Goal: Task Accomplishment & Management: Complete application form

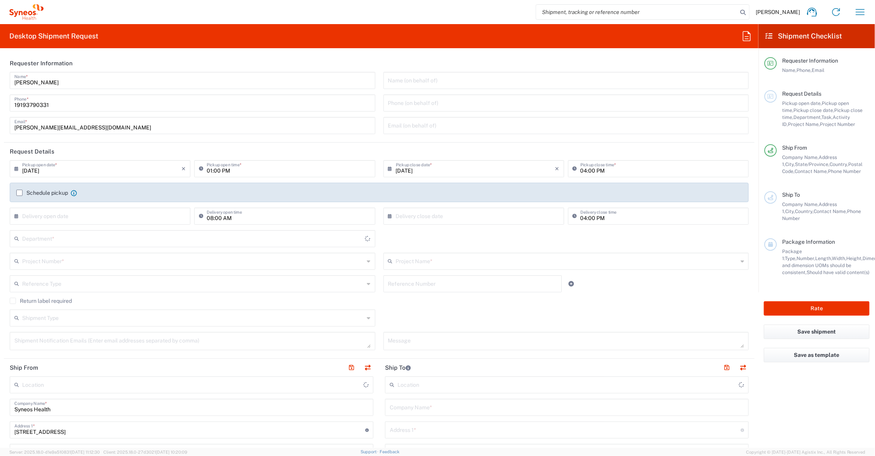
type input "[US_STATE]"
type input "6156"
type input "[GEOGRAPHIC_DATA]"
type input "Syneos Health Communications-[GEOGRAPHIC_DATA] [GEOGRAPHIC_DATA]"
click at [413, 258] on input "text" at bounding box center [567, 261] width 342 height 14
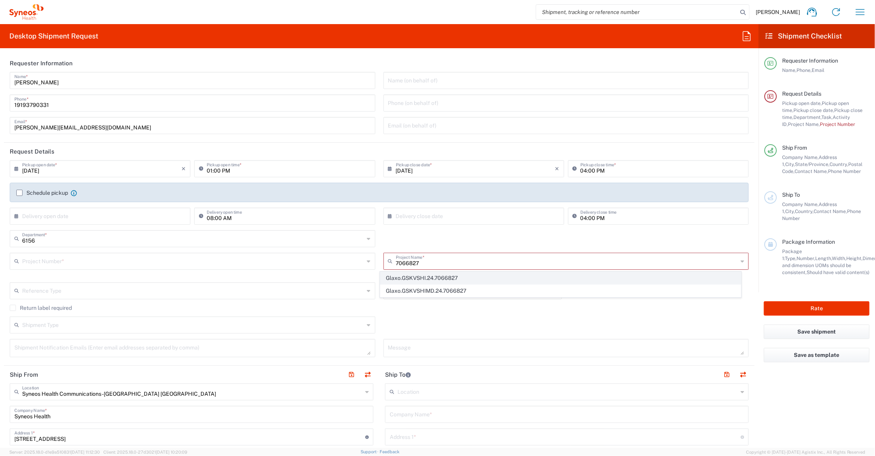
click at [440, 277] on span "Glaxo.GSKVSHI.24.7066827" at bounding box center [560, 278] width 360 height 12
type input "Glaxo.GSKVSHI.24.7066827"
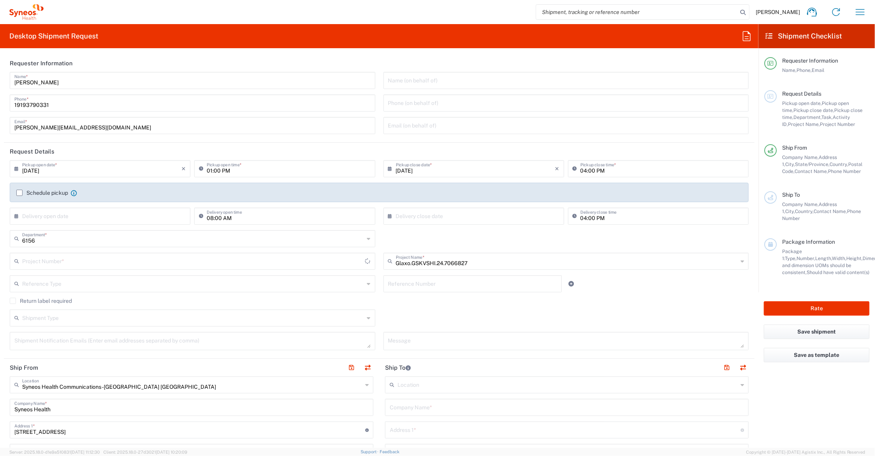
type input "PRUS.CCAUS.CL.7066827"
click at [439, 284] on input "text" at bounding box center [472, 283] width 169 height 14
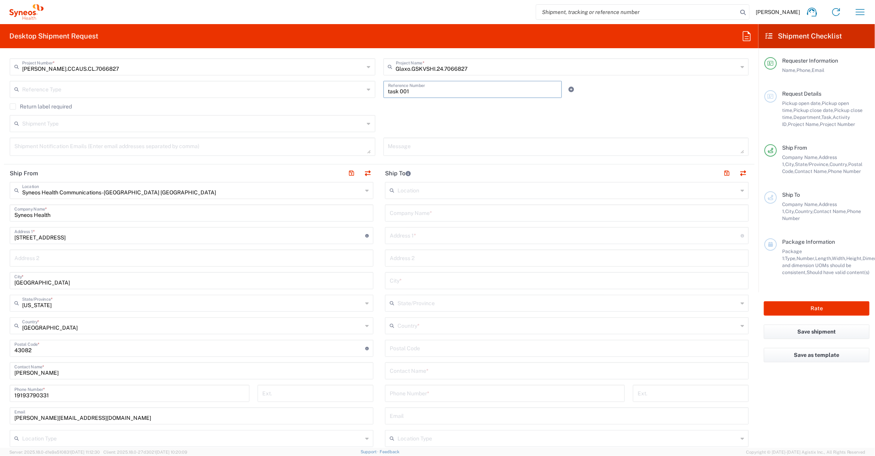
type input "task 001"
click at [435, 214] on input "text" at bounding box center [567, 213] width 354 height 14
drag, startPoint x: 410, startPoint y: 209, endPoint x: 374, endPoint y: 209, distance: 36.1
click at [374, 209] on div "Ship From Syneos Health Communications-Westerville OH Location Syneos Health Co…" at bounding box center [379, 337] width 751 height 347
type input "Izzy Conolly"
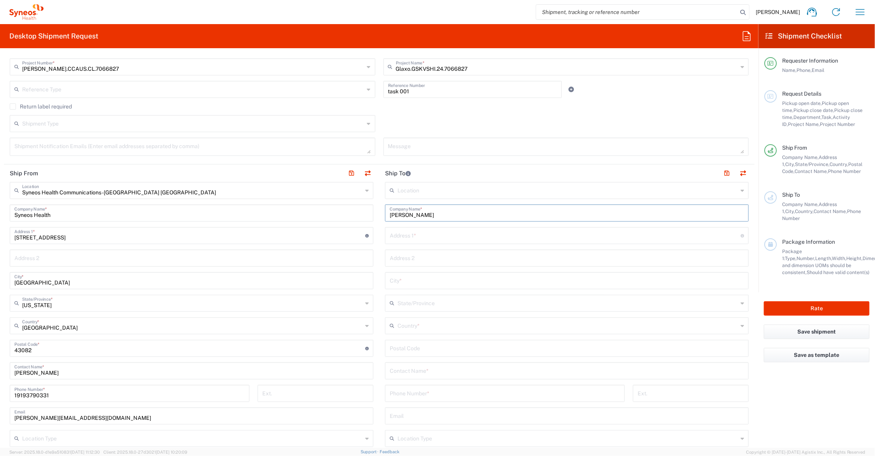
click at [410, 370] on input "text" at bounding box center [567, 370] width 354 height 14
paste input "Izzy Conolly"
type input "Izzy Conolly"
click at [414, 237] on input "text" at bounding box center [565, 235] width 351 height 14
type input "200 W. 79 St."
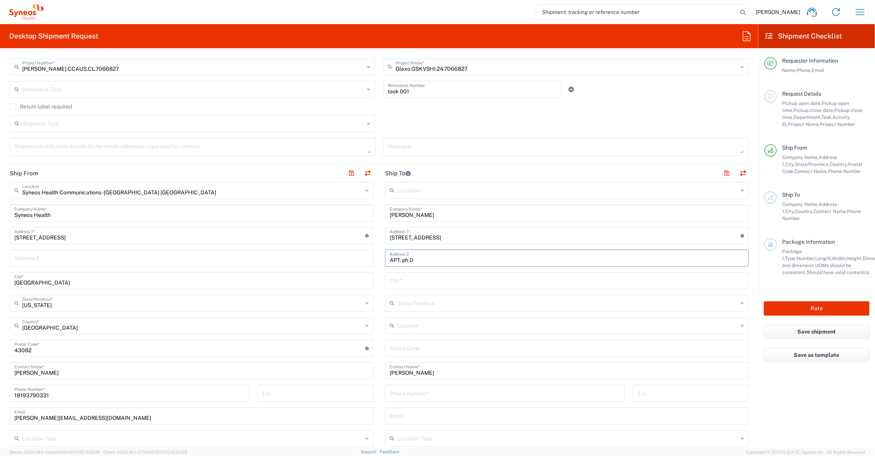
type input "APT. ph D"
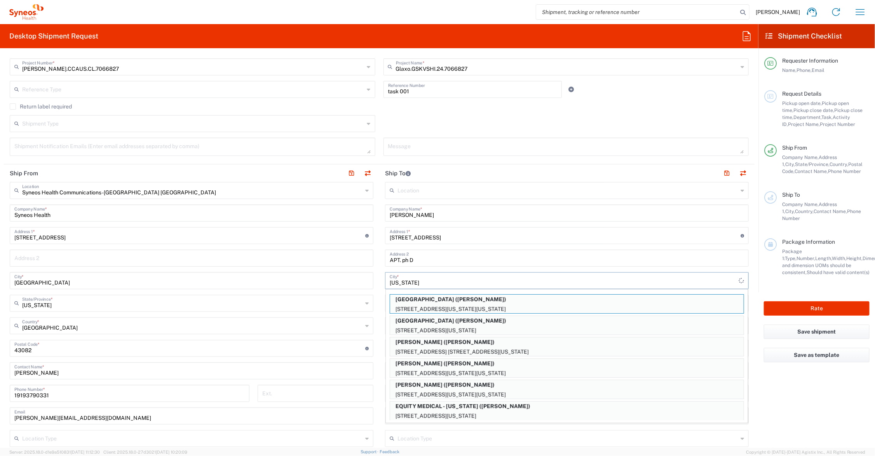
type input "New York"
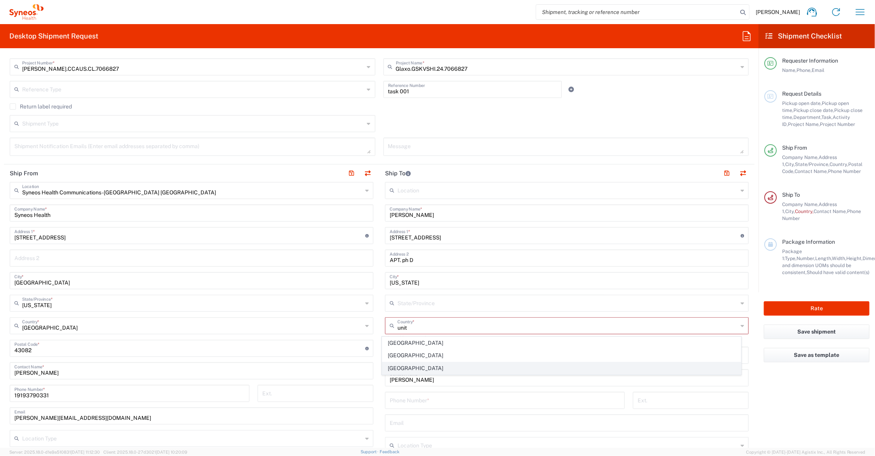
click at [409, 369] on span "United States" at bounding box center [561, 368] width 359 height 12
type input "United States"
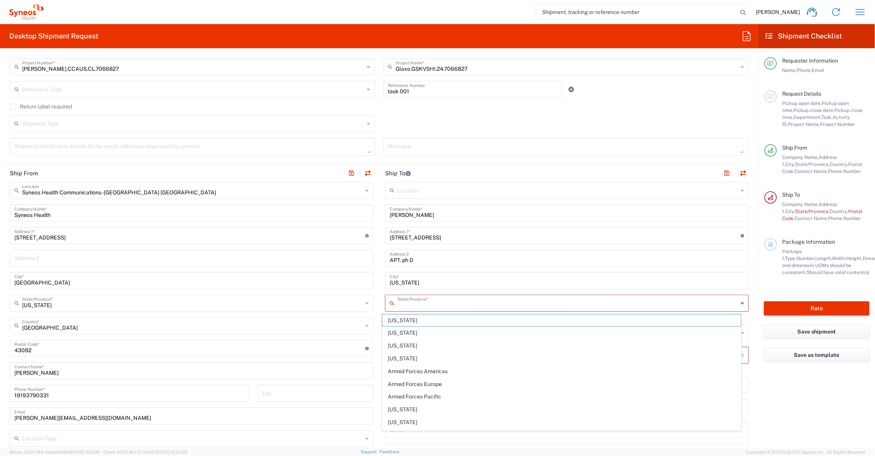
click at [413, 303] on input "text" at bounding box center [567, 303] width 340 height 14
click at [400, 356] on span "New York" at bounding box center [561, 358] width 359 height 12
type input "New York"
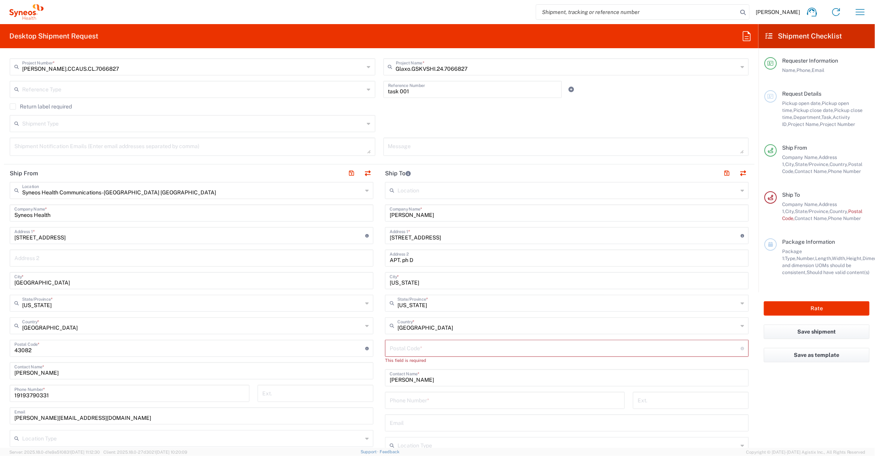
click at [405, 348] on input "undefined" at bounding box center [565, 348] width 351 height 14
type input "10024"
click at [429, 397] on input "tel" at bounding box center [505, 393] width 230 height 14
drag, startPoint x: 427, startPoint y: 391, endPoint x: 357, endPoint y: 383, distance: 71.2
click at [359, 386] on div "Ship From Syneos Health Communications-Westerville OH Location Syneos Health Co…" at bounding box center [379, 337] width 751 height 347
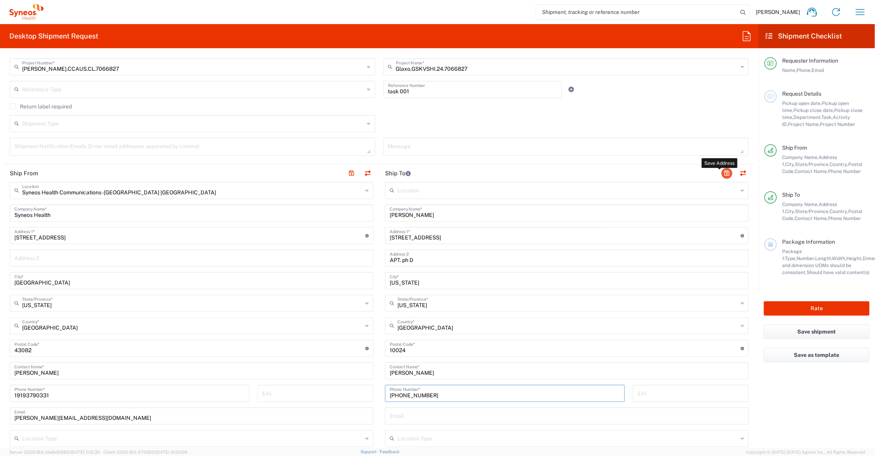
type input "203-246-5562"
click at [721, 170] on button "button" at bounding box center [726, 173] width 11 height 11
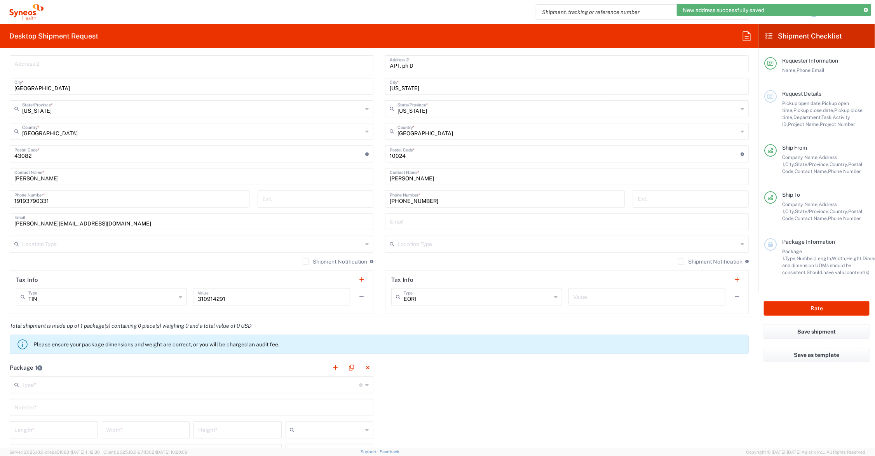
scroll to position [486, 0]
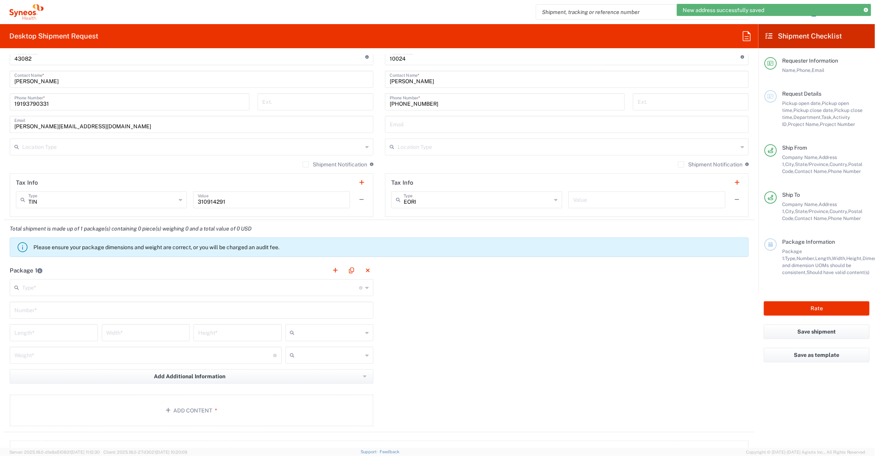
click at [70, 286] on input "text" at bounding box center [190, 287] width 337 height 14
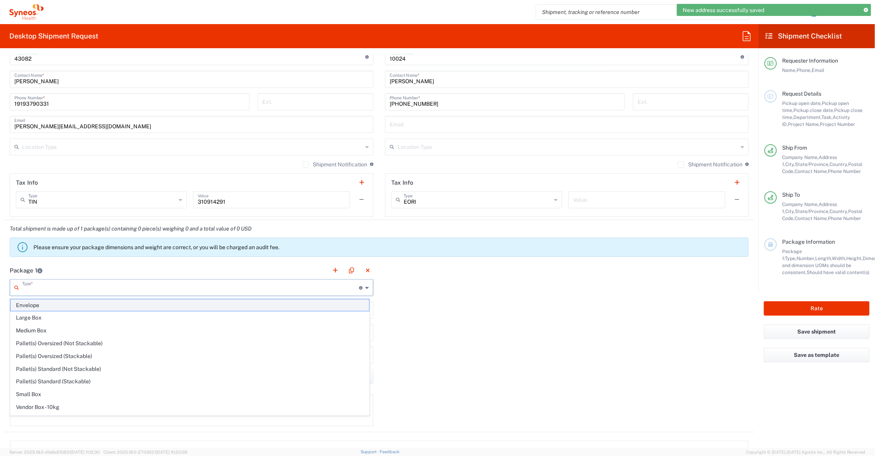
click at [38, 304] on span "Envelope" at bounding box center [189, 305] width 359 height 12
type input "Envelope"
type input "1"
type input "9.5"
type input "12.5"
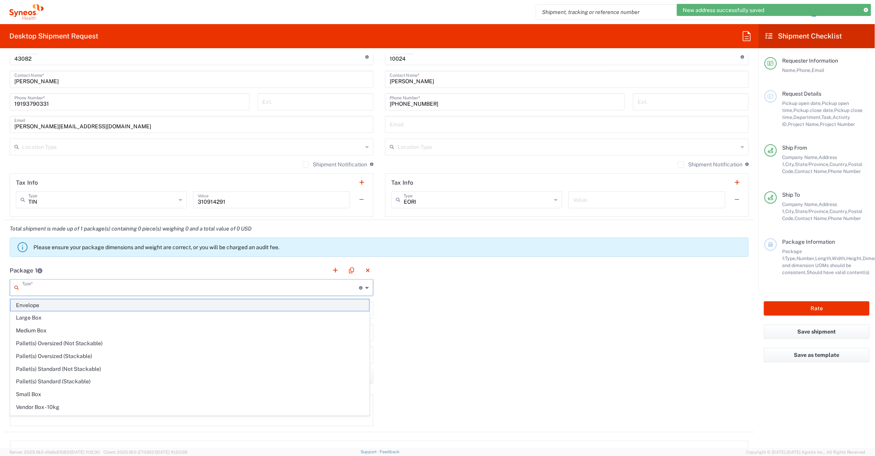
type input "0.25"
type input "in"
type input "0.45"
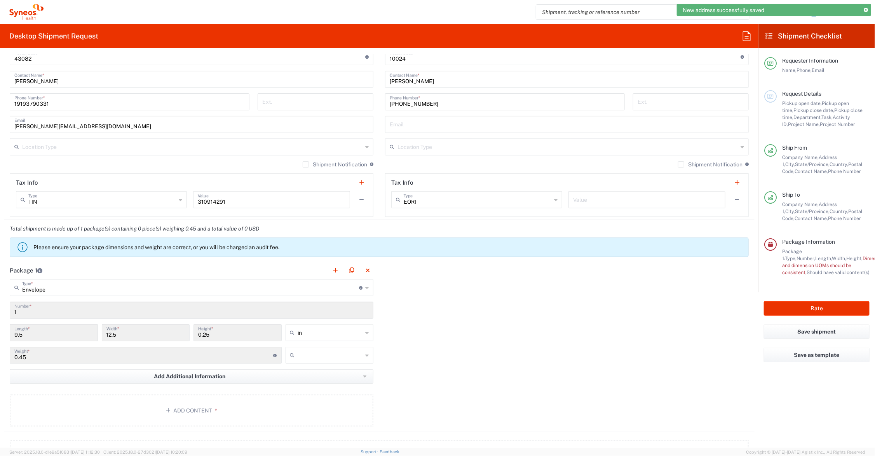
click at [313, 353] on input "text" at bounding box center [330, 355] width 65 height 12
click at [304, 382] on span "lbs" at bounding box center [326, 385] width 85 height 12
type input "lbs"
click at [189, 403] on button "Add Content *" at bounding box center [192, 410] width 364 height 32
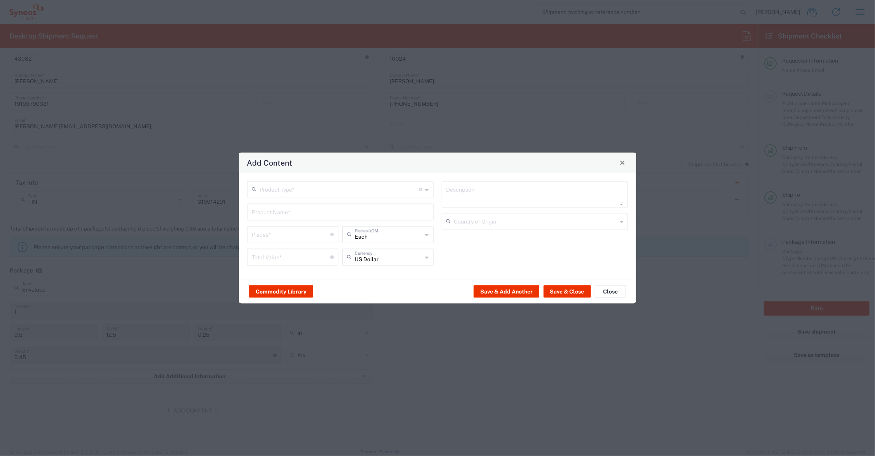
click at [273, 185] on input "text" at bounding box center [340, 189] width 160 height 14
click at [278, 205] on span "Documents" at bounding box center [340, 206] width 185 height 12
type input "Documents"
type input "1"
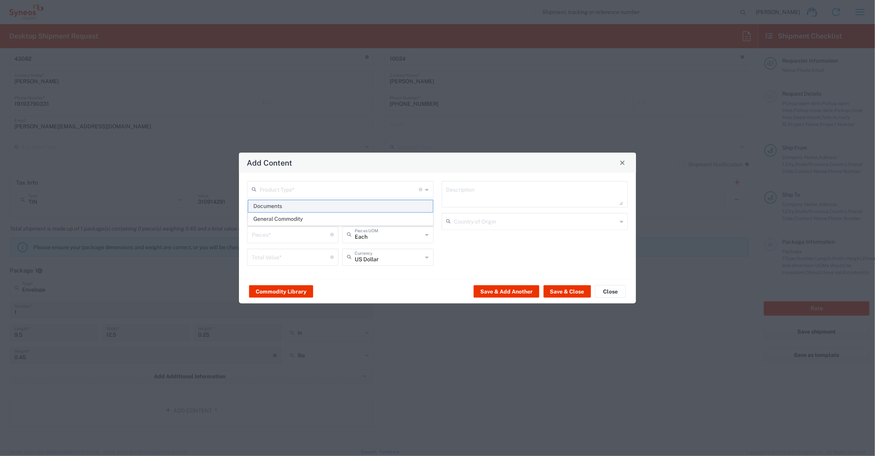
type input "1"
type textarea "Documents"
drag, startPoint x: 241, startPoint y: 235, endPoint x: 230, endPoint y: 237, distance: 11.4
click at [231, 237] on div "Add Content Documents Product Type * Document: Paper document generated interna…" at bounding box center [437, 228] width 875 height 456
type input "6"
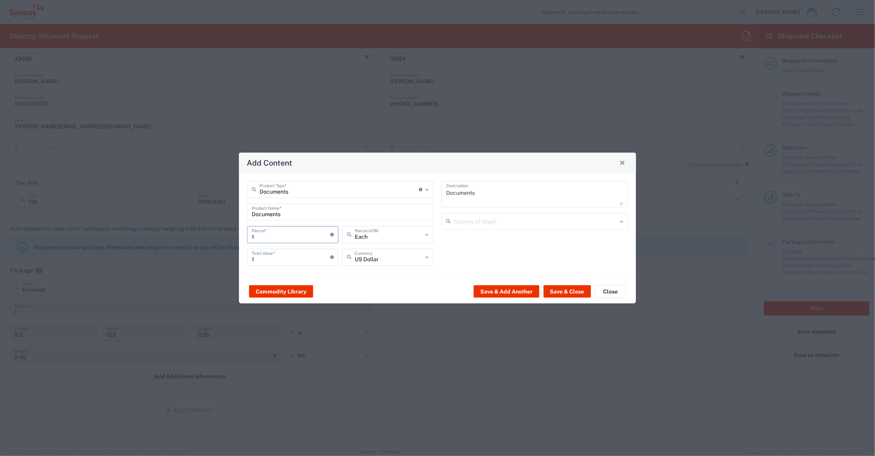
type input "6"
drag, startPoint x: 268, startPoint y: 258, endPoint x: 238, endPoint y: 258, distance: 29.9
click at [239, 258] on div "Add Content Documents Product Type * Document: Paper document generated interna…" at bounding box center [438, 228] width 398 height 152
type input "1.00"
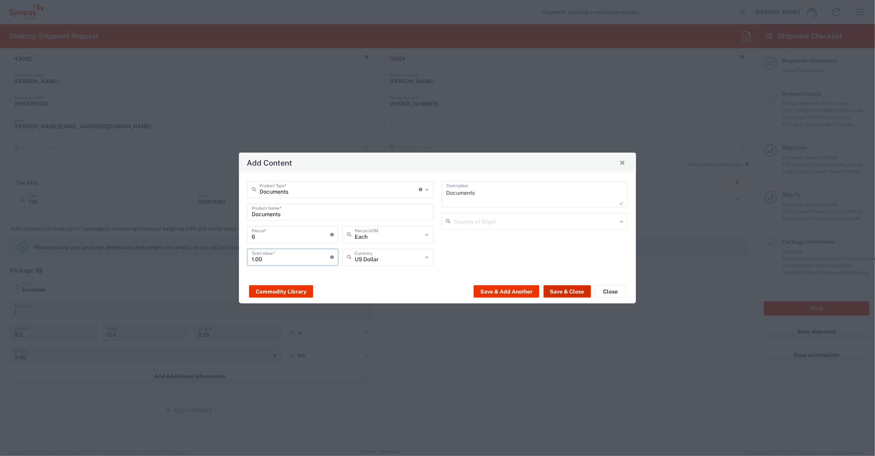
click at [564, 289] on button "Save & Close" at bounding box center [567, 291] width 47 height 12
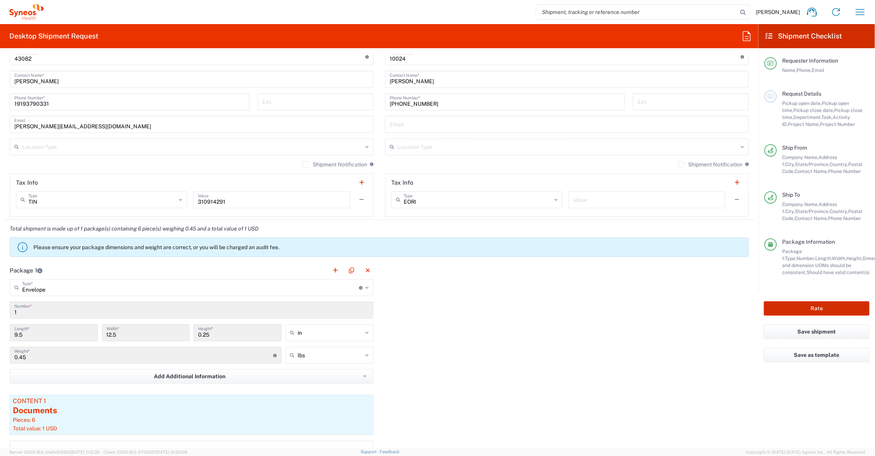
click at [791, 308] on button "Rate" at bounding box center [817, 308] width 106 height 14
type input "Glaxo.GSKVSHI.24.7066827"
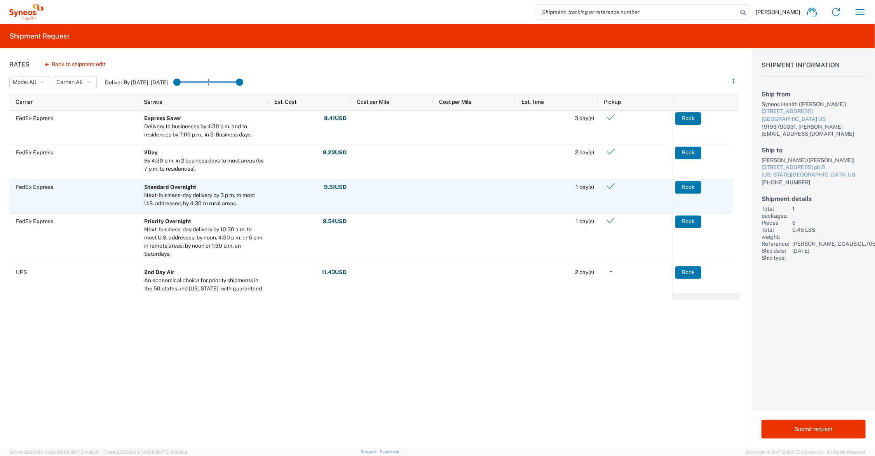
scroll to position [97, 0]
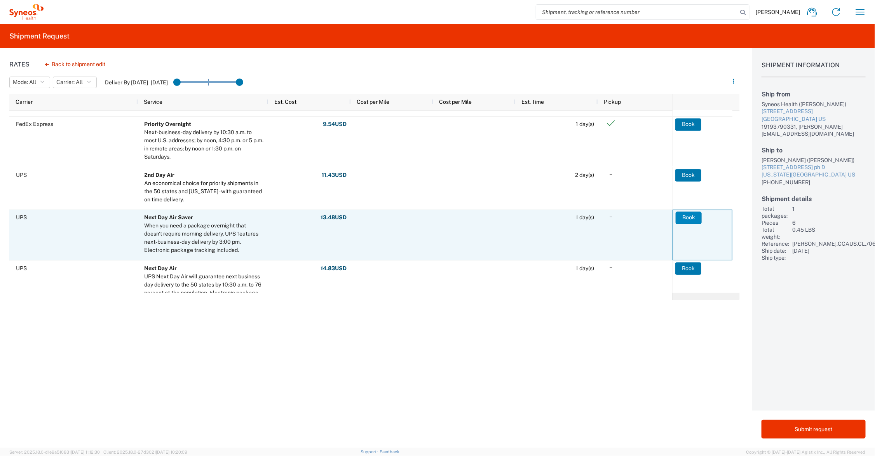
click at [690, 218] on button "Book" at bounding box center [689, 217] width 26 height 12
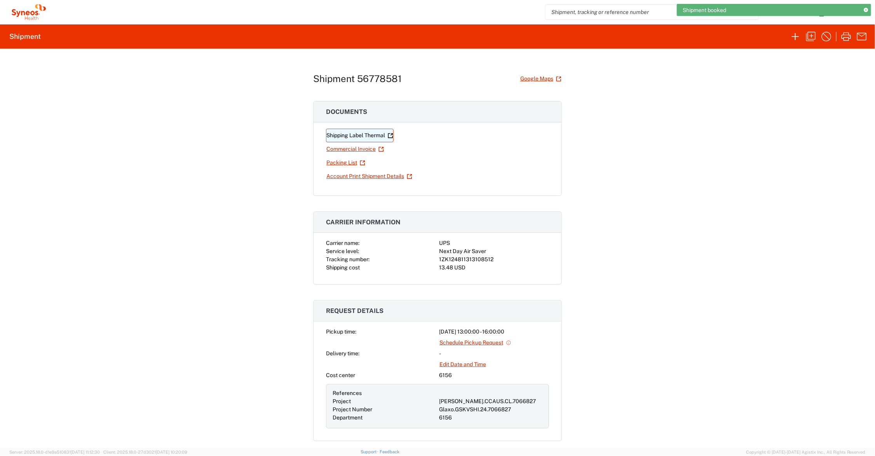
click at [369, 136] on link "Shipping Label Thermal" at bounding box center [360, 136] width 68 height 14
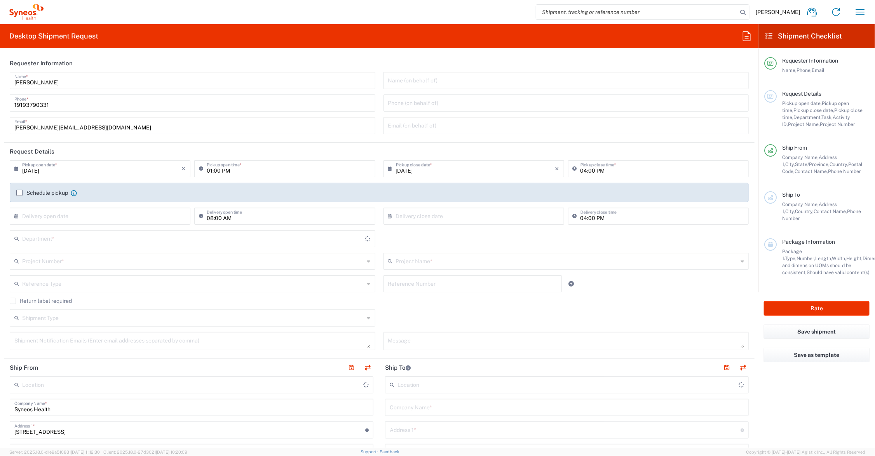
type input "[US_STATE]"
type input "[GEOGRAPHIC_DATA]"
type input "6156"
drag, startPoint x: 51, startPoint y: 126, endPoint x: -29, endPoint y: 119, distance: 80.4
click at [0, 119] on html "[PERSON_NAME] Home Shipment estimator Shipment tracking Desktop shipment reques…" at bounding box center [437, 228] width 875 height 456
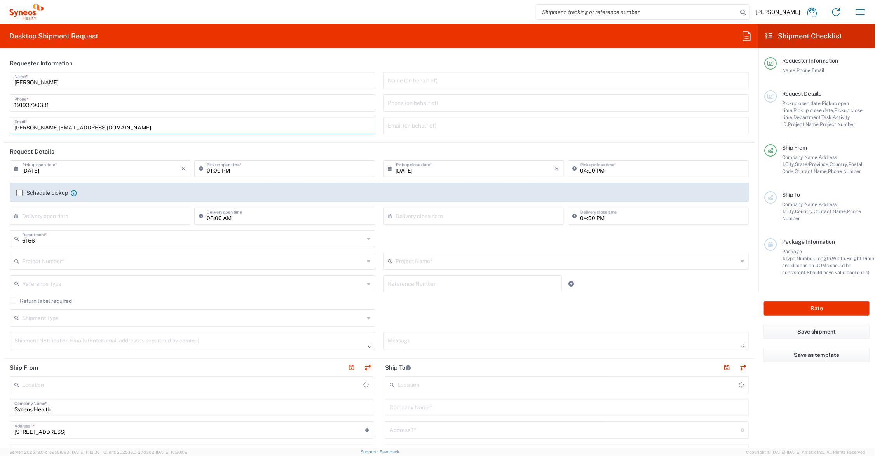
type input "Syneos Health Communications-[GEOGRAPHIC_DATA] [GEOGRAPHIC_DATA]"
type input "[PERSON_NAME][EMAIL_ADDRESS][PERSON_NAME][DOMAIN_NAME]"
click at [406, 260] on input "text" at bounding box center [567, 261] width 342 height 14
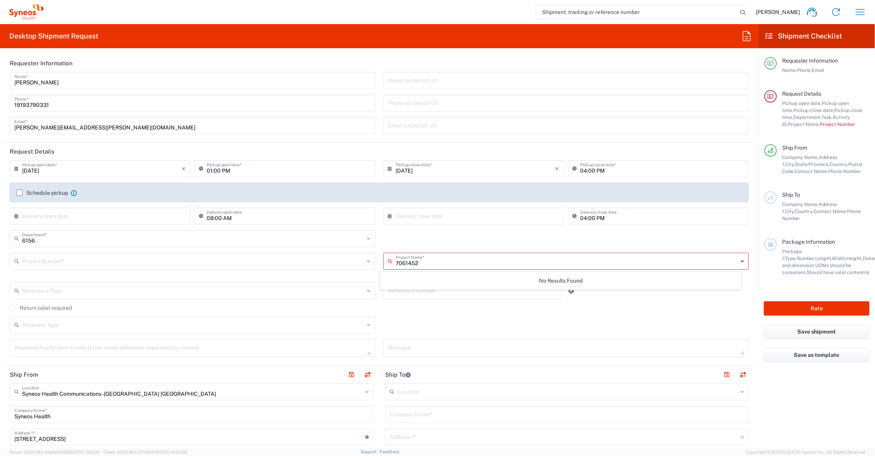
type input "7061452"
click at [86, 262] on input "text" at bounding box center [193, 261] width 342 height 14
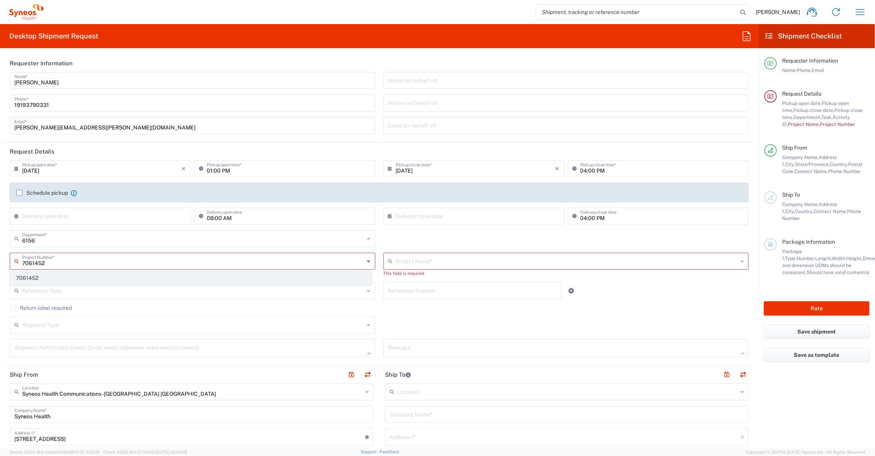
type input "7061452"
click at [31, 276] on span "7061452" at bounding box center [190, 278] width 360 height 12
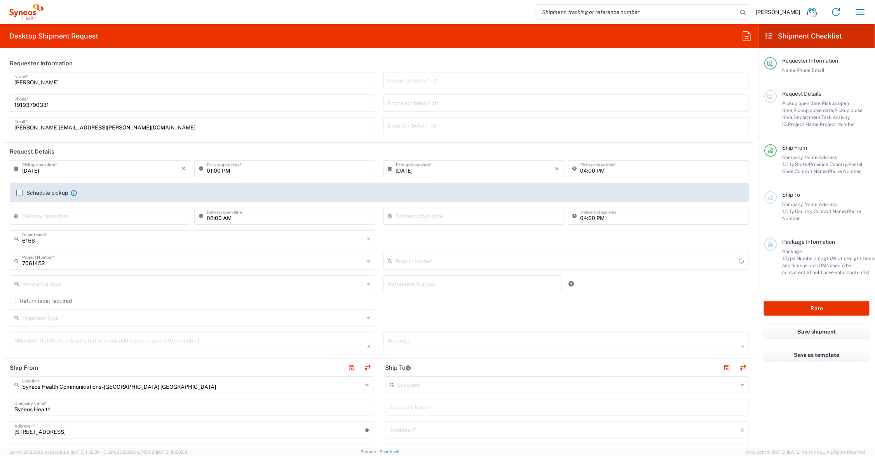
type input "4D-150-C003"
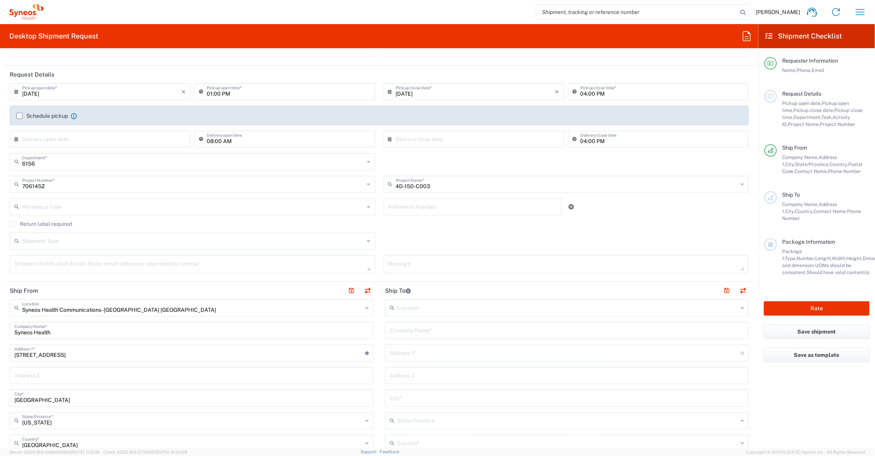
scroll to position [194, 0]
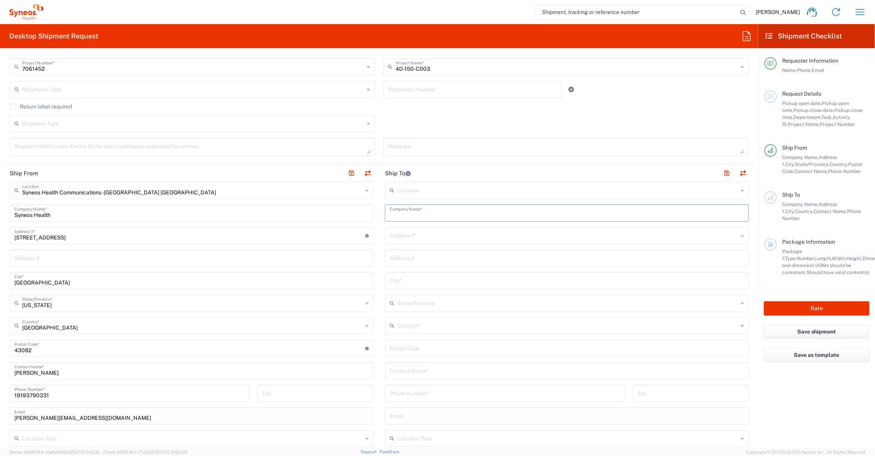
click at [430, 209] on input "text" at bounding box center [567, 213] width 354 height 14
type input "NJ Retina- Edison"
type input "88 James St."
type input "Suite 203"
click at [442, 283] on input "text" at bounding box center [567, 280] width 354 height 14
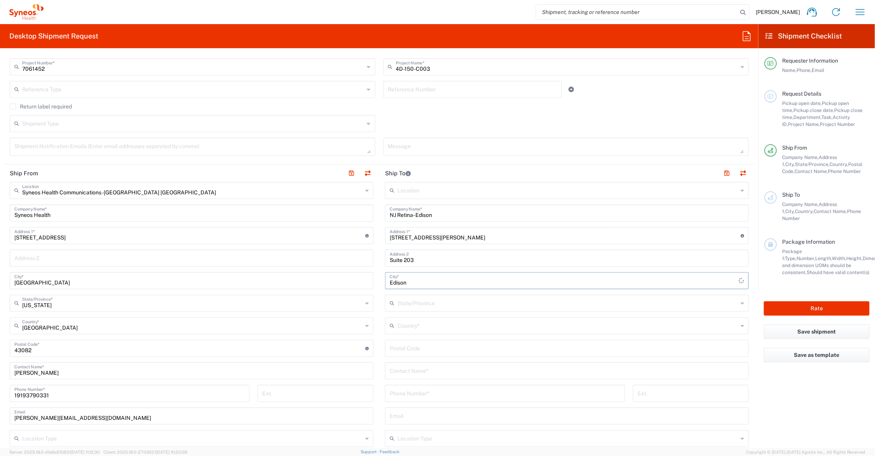
type input "Edison"
click at [398, 366] on span "United States" at bounding box center [561, 368] width 359 height 12
type input "United States"
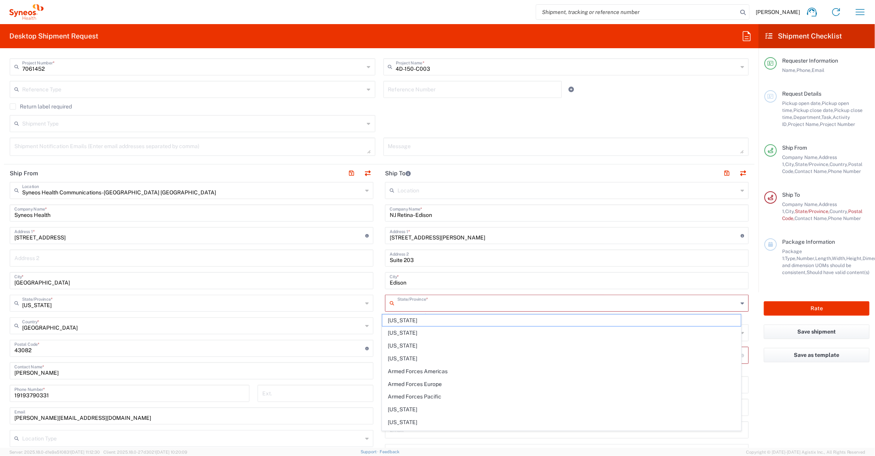
click at [401, 304] on input "text" at bounding box center [567, 303] width 340 height 14
click at [401, 333] on span "New Jersey" at bounding box center [561, 333] width 359 height 12
type input "New Jersey"
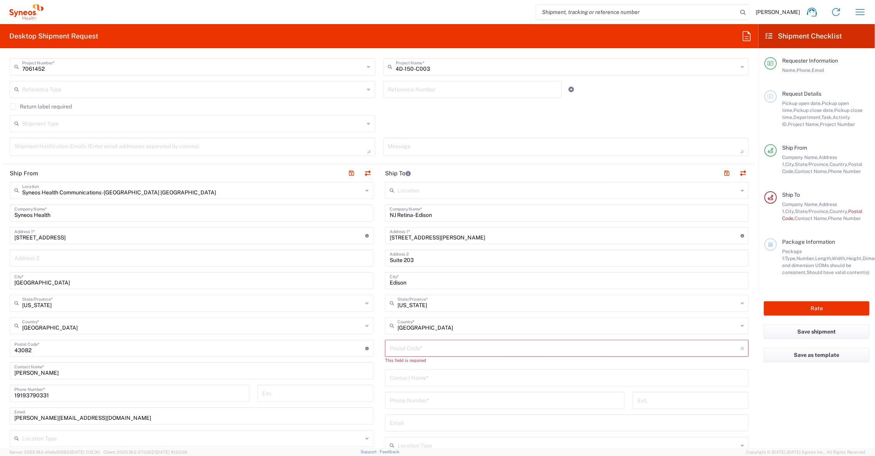
click at [412, 345] on input "undefined" at bounding box center [565, 348] width 351 height 14
type input "08820"
click at [427, 365] on input "text" at bounding box center [567, 370] width 354 height 14
type input "Andy Merino"
type input "732-906-1887"
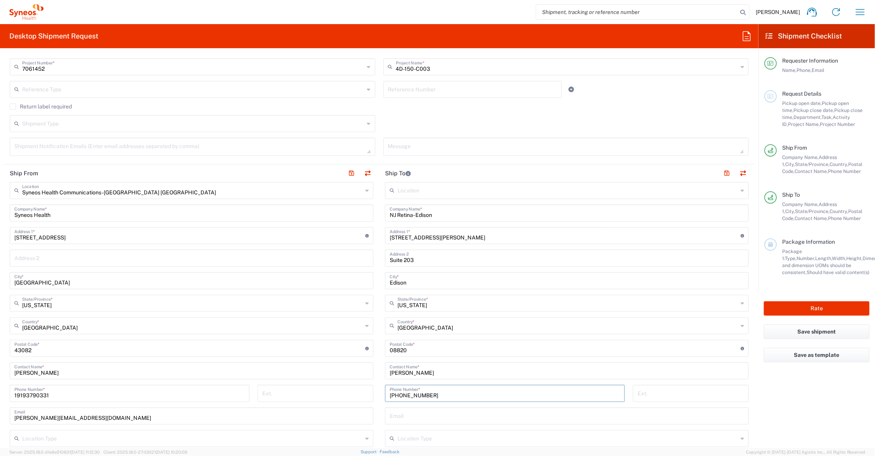
click at [436, 263] on input "Suite 203" at bounding box center [567, 258] width 354 height 14
type input "Suite 209"
click at [390, 237] on input "88 James St." at bounding box center [565, 235] width 351 height 14
type input "98 James St."
click at [721, 172] on button "button" at bounding box center [726, 173] width 11 height 11
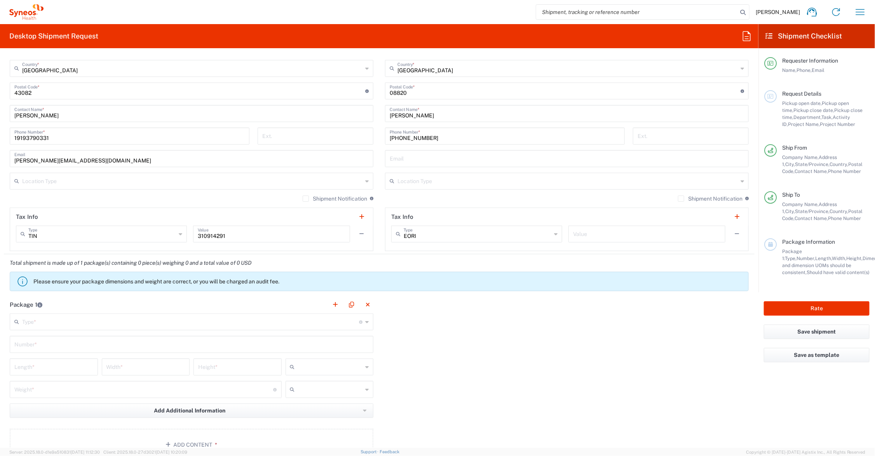
scroll to position [486, 0]
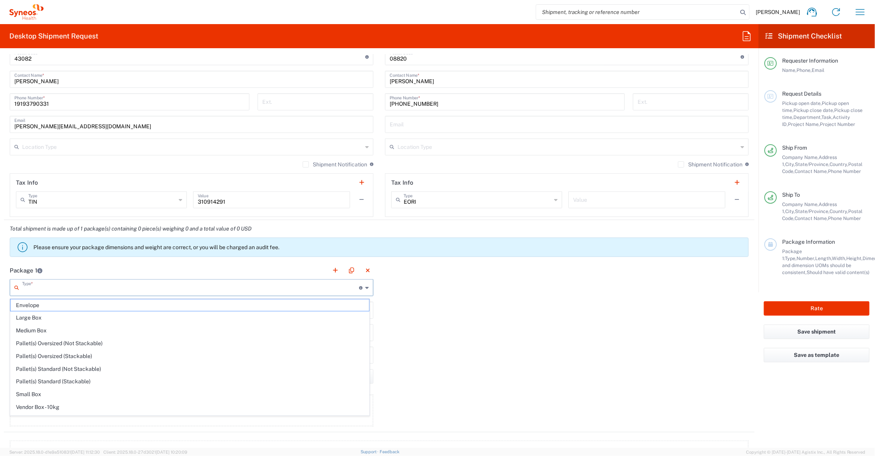
click at [58, 288] on input "text" at bounding box center [190, 287] width 337 height 14
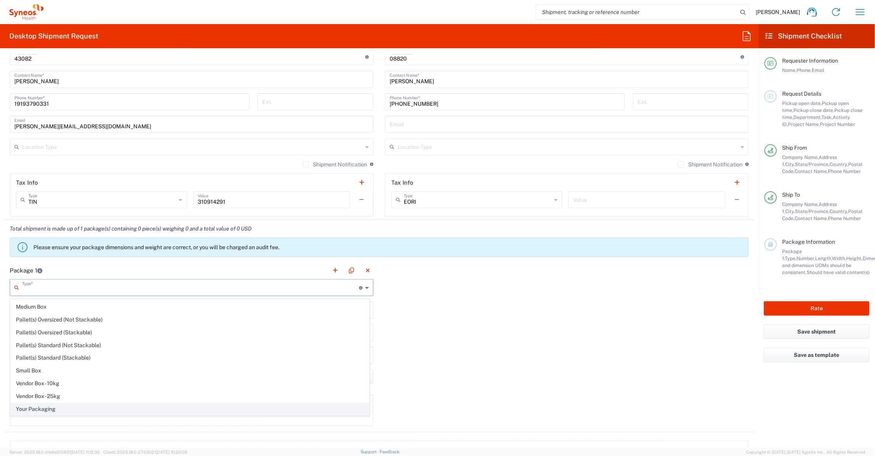
click at [54, 406] on span "Your Packaging" at bounding box center [189, 409] width 359 height 12
type input "Your Packaging"
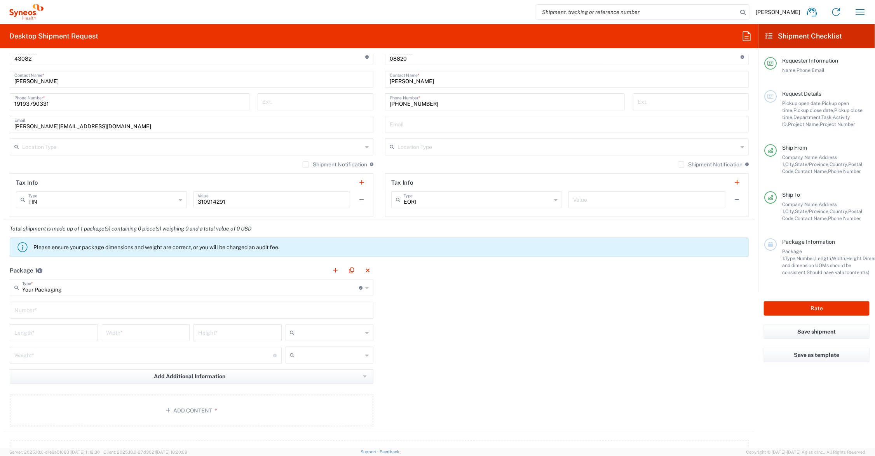
click at [58, 306] on input "text" at bounding box center [191, 310] width 354 height 14
type input "1"
click at [57, 334] on input "number" at bounding box center [53, 332] width 79 height 14
type input "23"
type input "14"
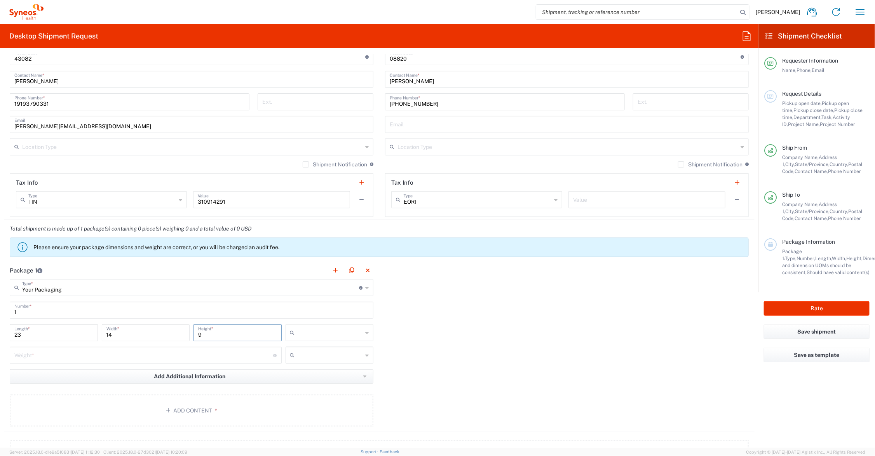
type input "9"
click at [63, 352] on input "number" at bounding box center [143, 355] width 259 height 14
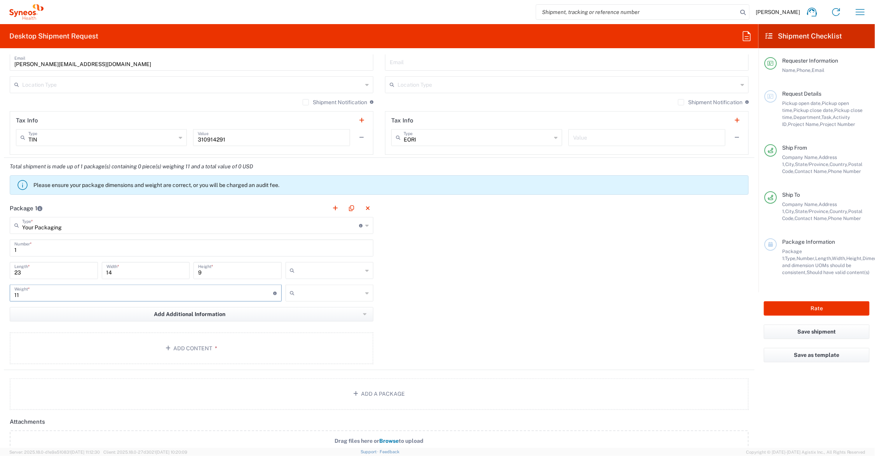
scroll to position [583, 0]
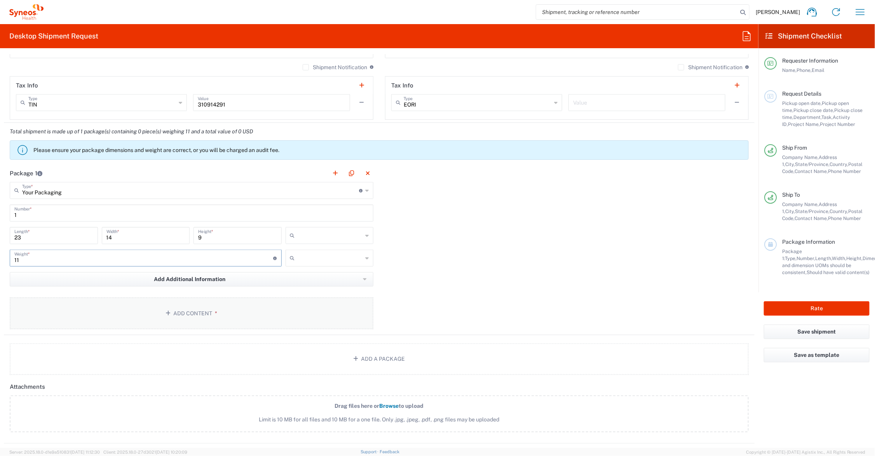
type input "11"
click at [230, 308] on button "Add Content *" at bounding box center [192, 313] width 364 height 32
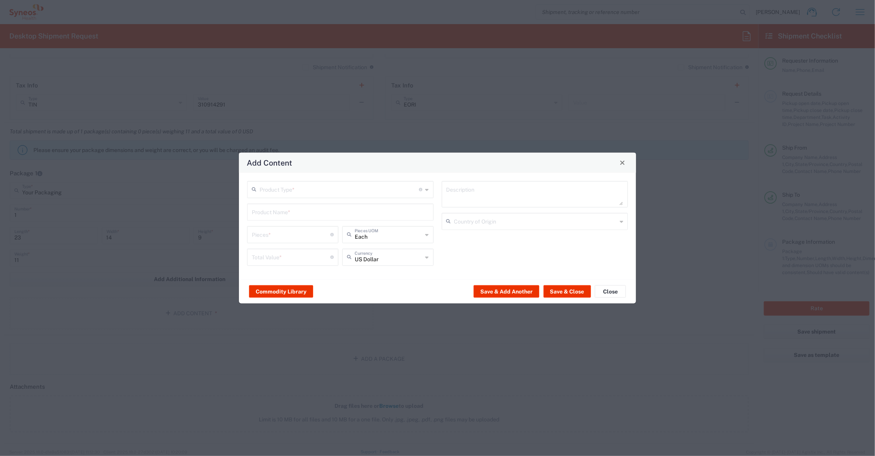
click at [303, 190] on input "text" at bounding box center [340, 189] width 160 height 14
click at [289, 205] on span "Documents" at bounding box center [340, 206] width 185 height 12
type input "Documents"
type input "1"
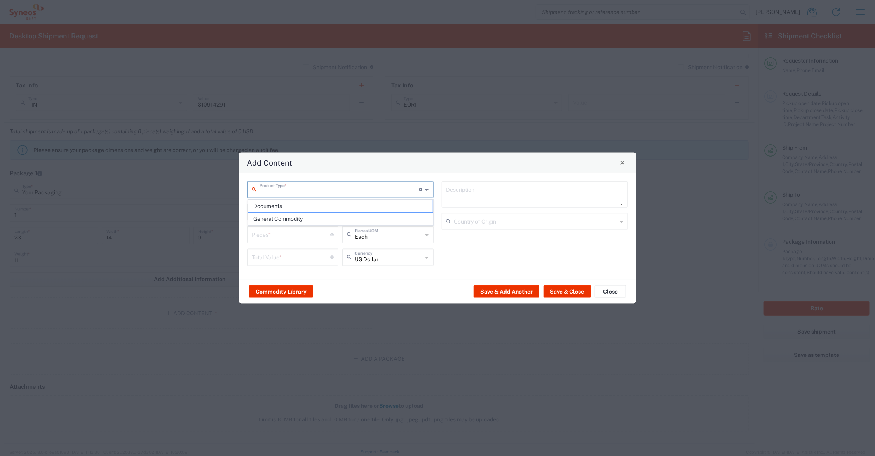
type input "1"
type textarea "Documents"
drag, startPoint x: 273, startPoint y: 233, endPoint x: 244, endPoint y: 234, distance: 29.5
click at [244, 234] on div "Documents Product Type * Document: Paper document generated internally by Syneo…" at bounding box center [340, 226] width 195 height 90
type input "17"
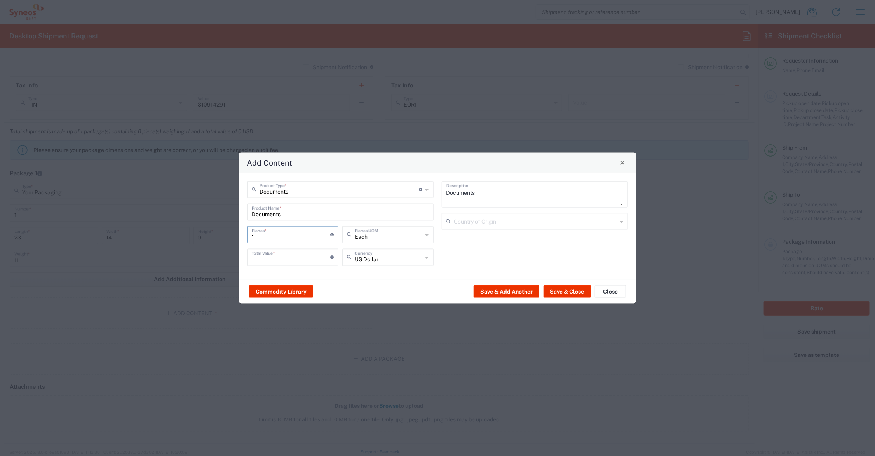
type input "17"
type input "174"
drag, startPoint x: 269, startPoint y: 257, endPoint x: 218, endPoint y: 258, distance: 51.3
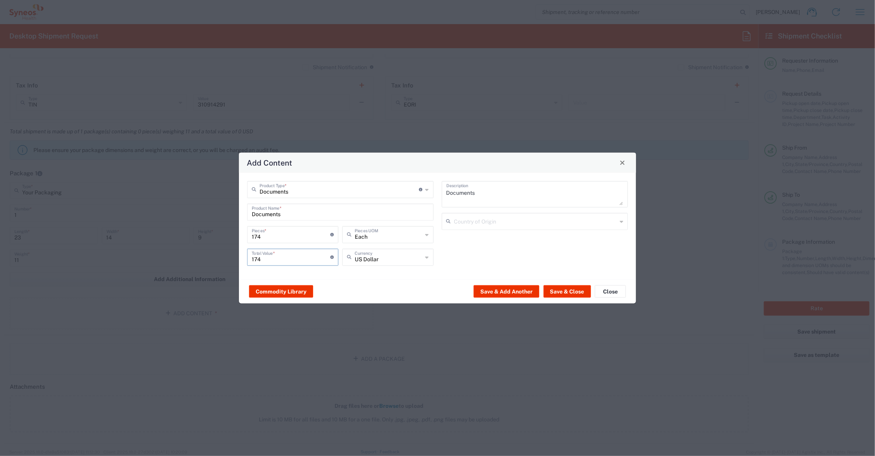
click at [218, 258] on div "Add Content Documents Product Type * Document: Paper document generated interna…" at bounding box center [437, 228] width 875 height 456
type input "8"
type input "75.00"
click at [498, 290] on button "Save & Add Another" at bounding box center [507, 291] width 66 height 12
click at [298, 210] on input "text" at bounding box center [340, 211] width 177 height 14
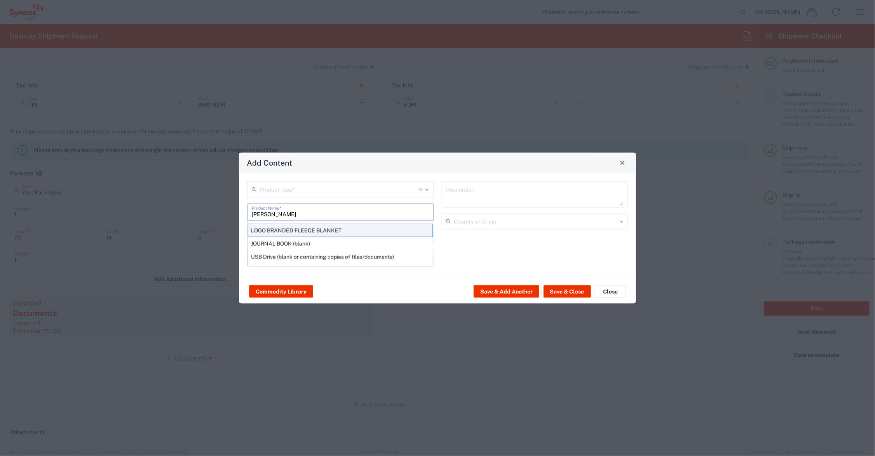
click at [300, 227] on div "LOGO BRANDED FLEECE BLANKET" at bounding box center [340, 229] width 185 height 13
type input "LOGO BRANDED FLEECE BLANKET"
type input "1"
type textarea "KNITTED POLYESTER"
type input "China"
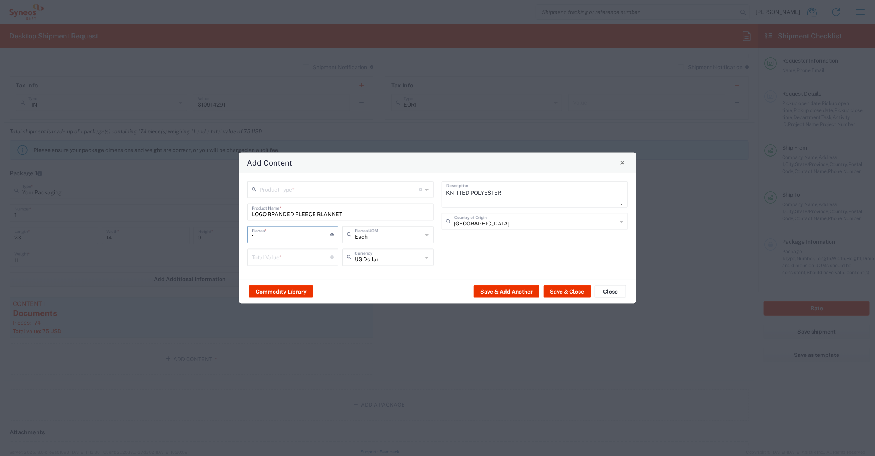
drag, startPoint x: 258, startPoint y: 234, endPoint x: 240, endPoint y: 234, distance: 17.9
click at [240, 234] on div "Product Type * Document: Paper document generated internally by Syneos, a clien…" at bounding box center [437, 226] width 397 height 106
type input "3"
click at [268, 257] on input "number" at bounding box center [291, 256] width 78 height 14
type input "45.00"
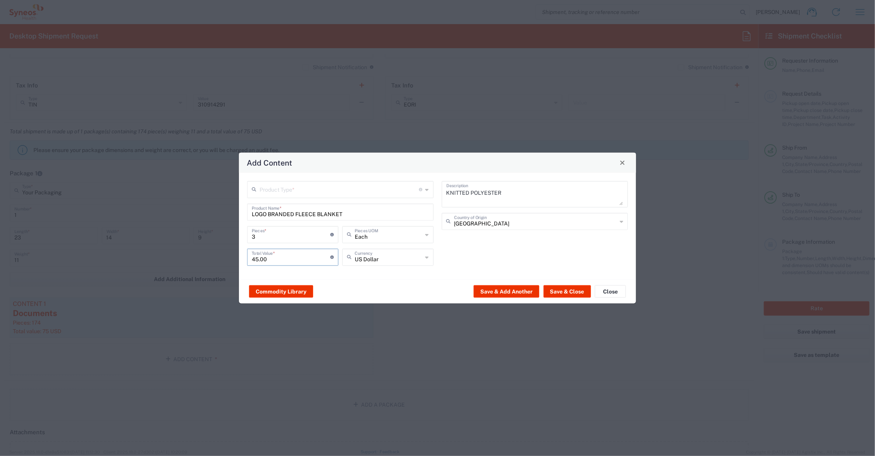
click at [279, 184] on input "text" at bounding box center [340, 189] width 160 height 14
click at [279, 218] on span "General Commodity" at bounding box center [340, 219] width 185 height 12
type input "General Commodity"
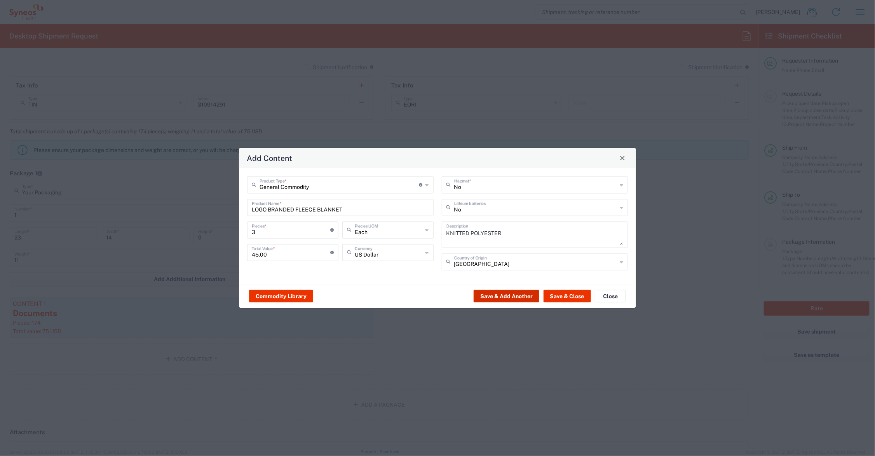
click at [486, 292] on button "Save & Add Another" at bounding box center [507, 296] width 66 height 12
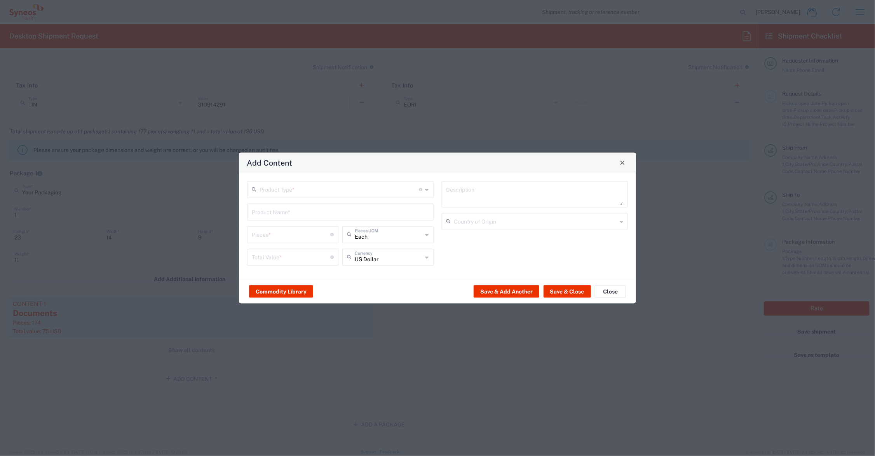
click at [286, 214] on input "text" at bounding box center [340, 211] width 177 height 14
click at [278, 242] on div "MAGNIFIER" at bounding box center [340, 243] width 185 height 13
type input "MAGNIFIER"
type input "1"
type textarea "METAL AND GLASS"
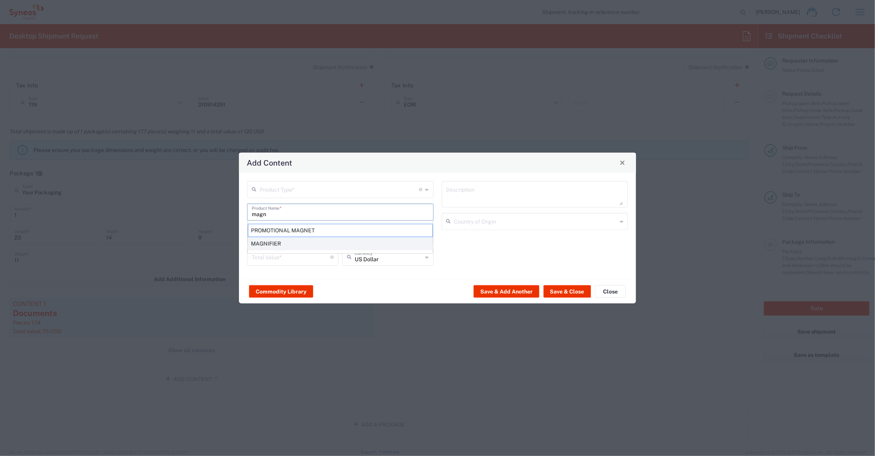
type input "United States"
drag, startPoint x: 274, startPoint y: 232, endPoint x: 236, endPoint y: 233, distance: 38.1
click at [237, 233] on div "Add Content Product Type * Document: Paper document generated internally by Syn…" at bounding box center [437, 228] width 875 height 456
type input "3"
click at [270, 257] on input "number" at bounding box center [291, 256] width 78 height 14
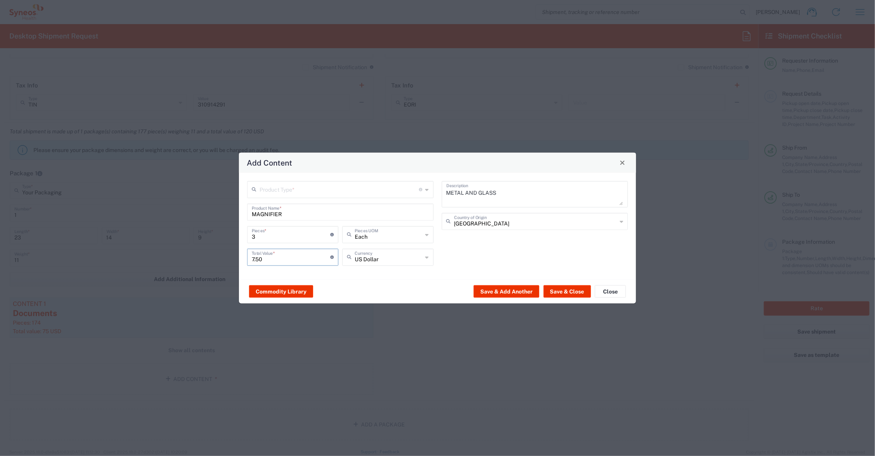
type input "7.50"
click at [284, 190] on input "text" at bounding box center [340, 189] width 160 height 14
click at [285, 218] on span "General Commodity" at bounding box center [340, 219] width 185 height 12
type input "General Commodity"
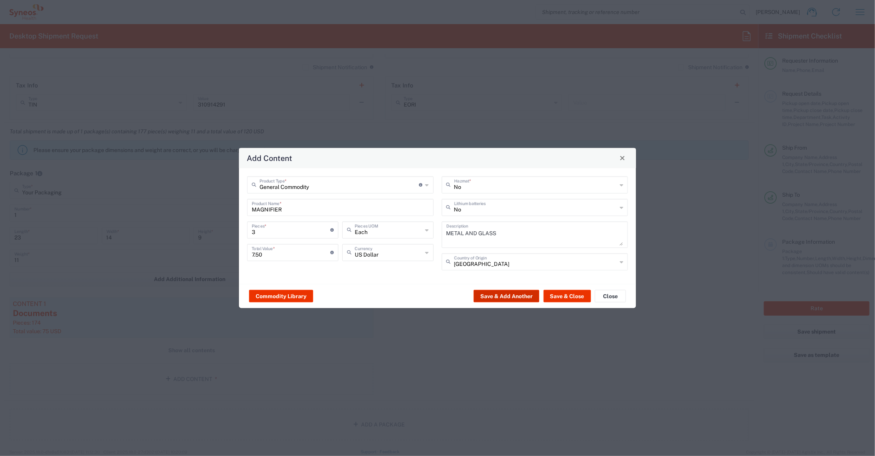
click at [510, 294] on button "Save & Add Another" at bounding box center [507, 296] width 66 height 12
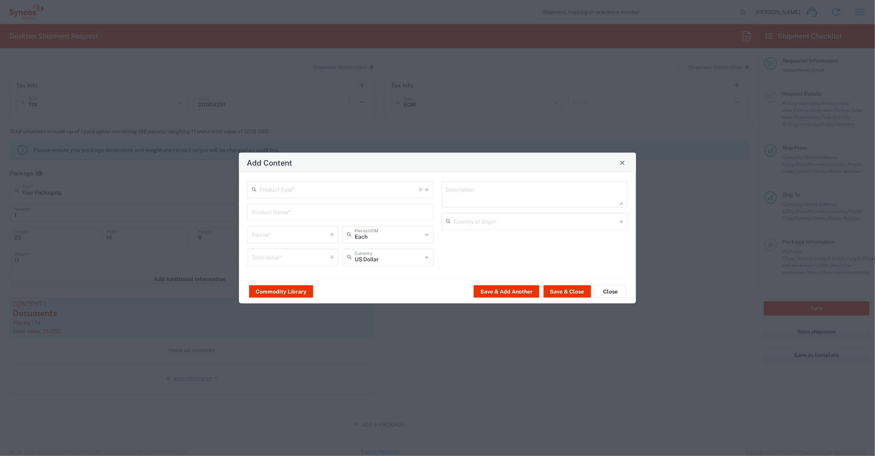
click at [280, 210] on input "text" at bounding box center [340, 211] width 177 height 14
click at [267, 243] on div "Tote Bag" at bounding box center [340, 243] width 185 height 13
type input "Tote Bag"
type textarea "Urban Passage Zippered Travel Business Tote"
type input "China"
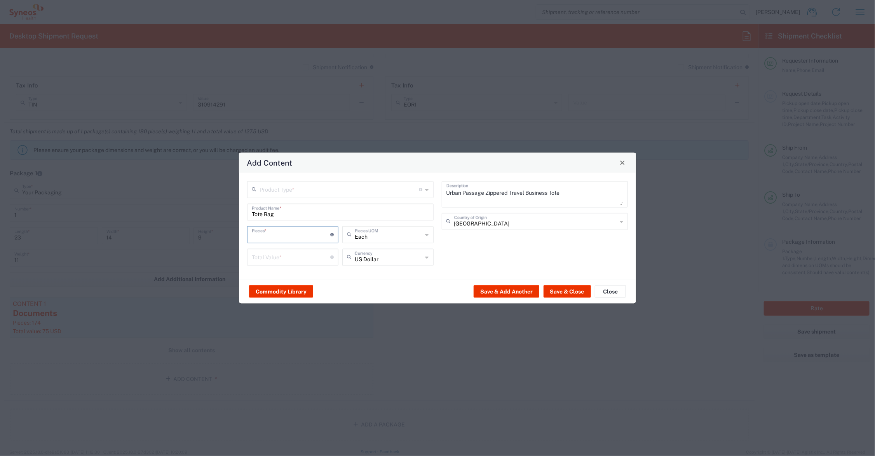
click at [270, 235] on input "number" at bounding box center [291, 234] width 78 height 14
type input "3"
click at [291, 258] on input "number" at bounding box center [291, 256] width 78 height 14
type input "24.00"
click at [311, 189] on input "text" at bounding box center [340, 189] width 160 height 14
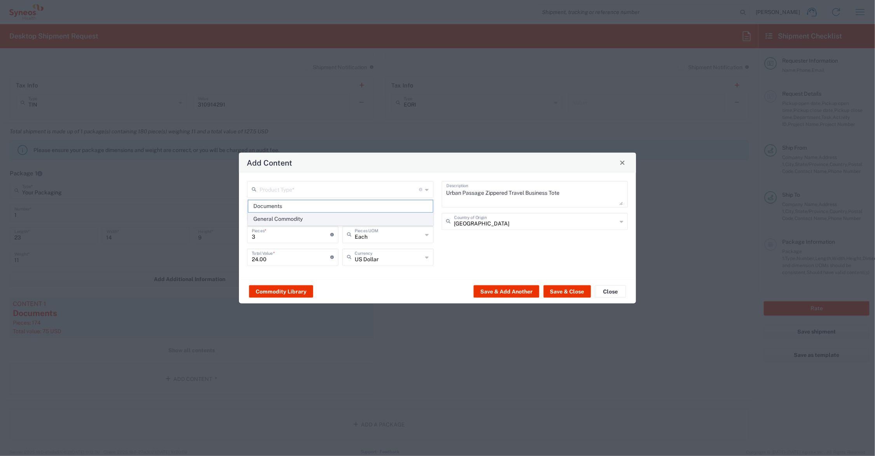
click at [303, 216] on span "General Commodity" at bounding box center [340, 219] width 185 height 12
type input "General Commodity"
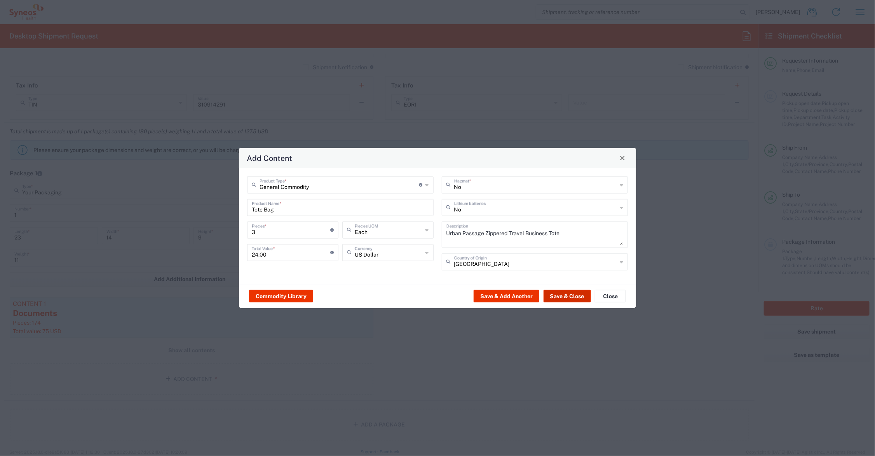
click at [572, 294] on button "Save & Close" at bounding box center [567, 296] width 47 height 12
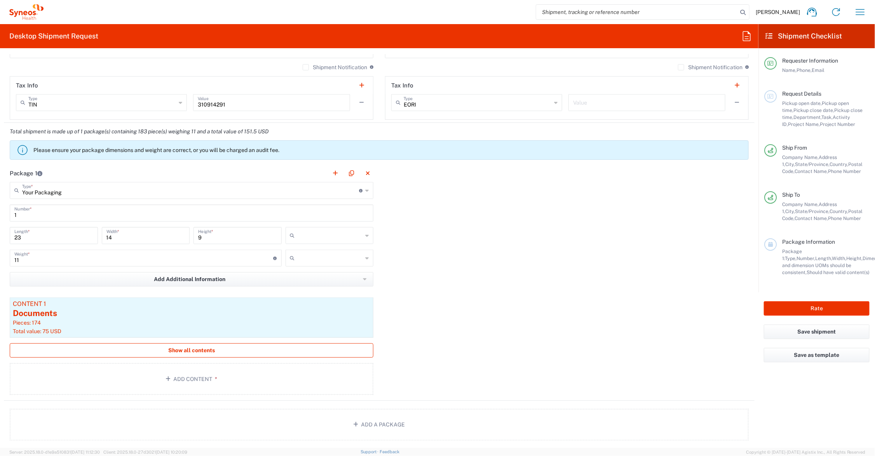
click at [191, 350] on span "Show all contents" at bounding box center [191, 350] width 47 height 7
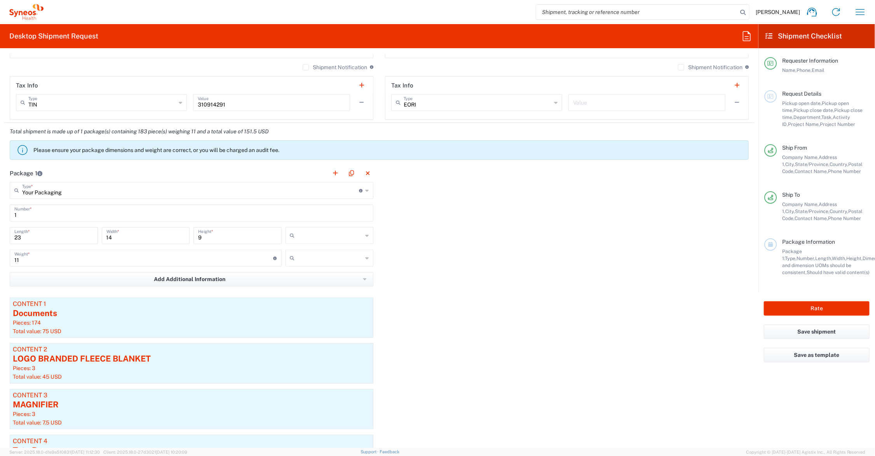
click at [315, 237] on input "text" at bounding box center [330, 235] width 65 height 12
click at [312, 277] on span "in" at bounding box center [326, 278] width 85 height 12
type input "in"
click at [315, 256] on input "text" at bounding box center [330, 258] width 65 height 12
click at [314, 283] on span "lbs" at bounding box center [326, 288] width 85 height 12
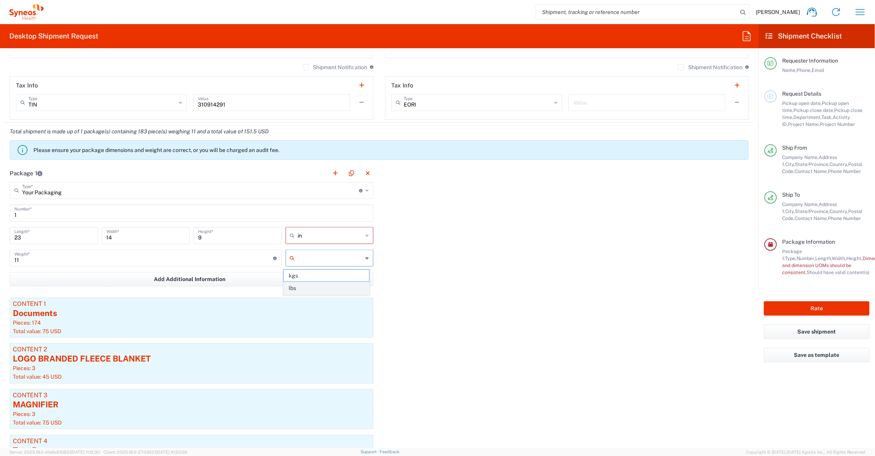
type input "lbs"
click at [795, 306] on button "Rate" at bounding box center [817, 308] width 106 height 14
type input "7061452"
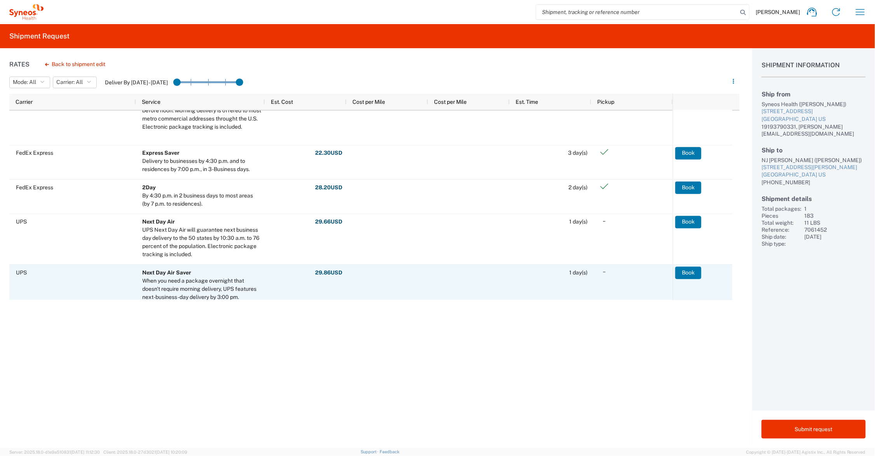
scroll to position [291, 0]
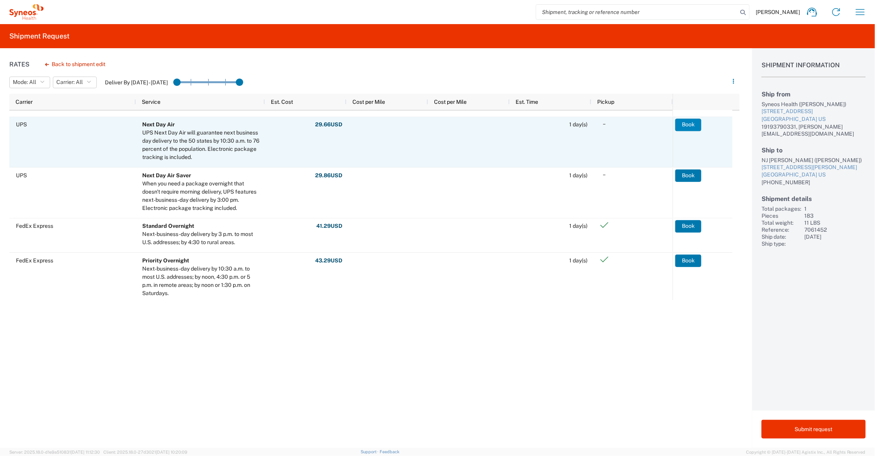
click at [692, 125] on button "Book" at bounding box center [688, 125] width 26 height 12
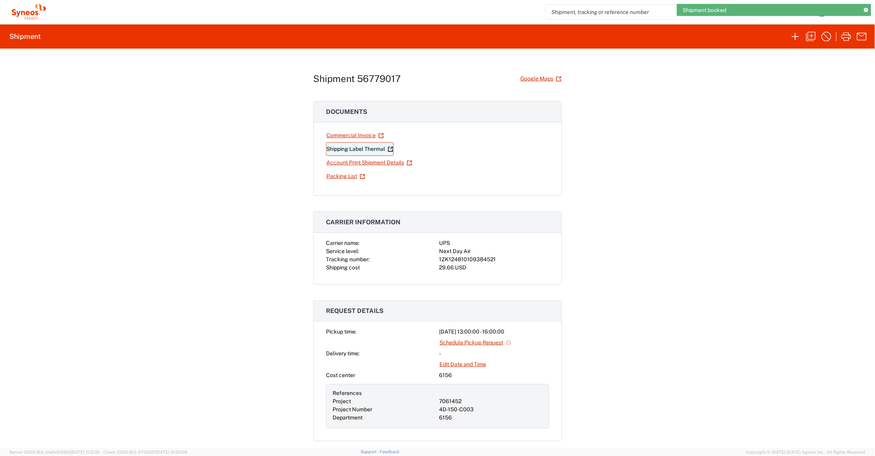
click at [366, 147] on link "Shipping Label Thermal" at bounding box center [360, 149] width 68 height 14
